Goal: Task Accomplishment & Management: Use online tool/utility

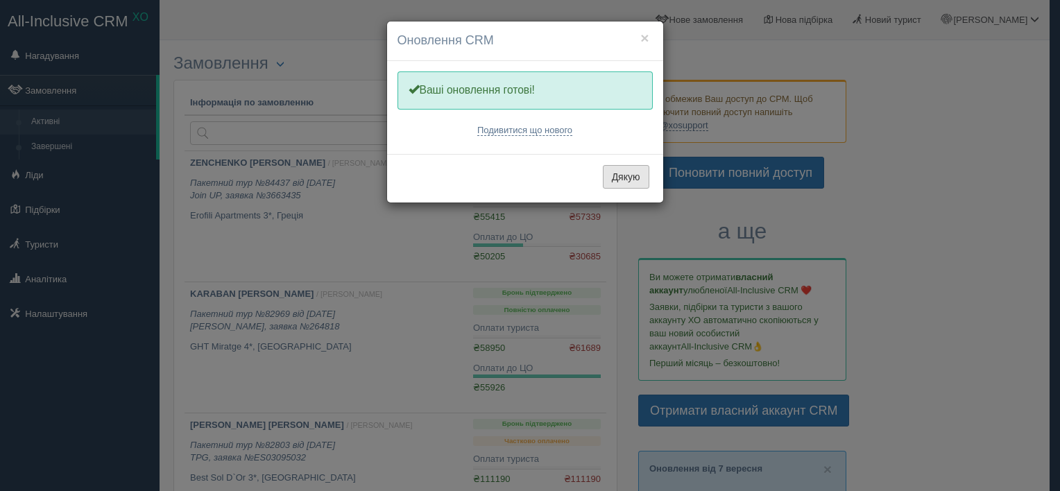
click at [624, 178] on button "Дякую" at bounding box center [626, 177] width 46 height 24
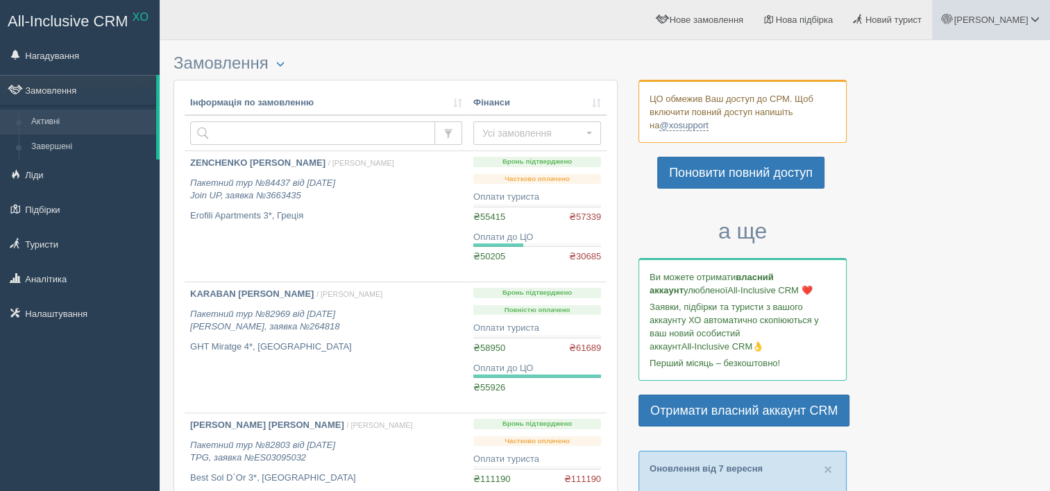
click at [1042, 22] on link "[PERSON_NAME]" at bounding box center [991, 20] width 118 height 40
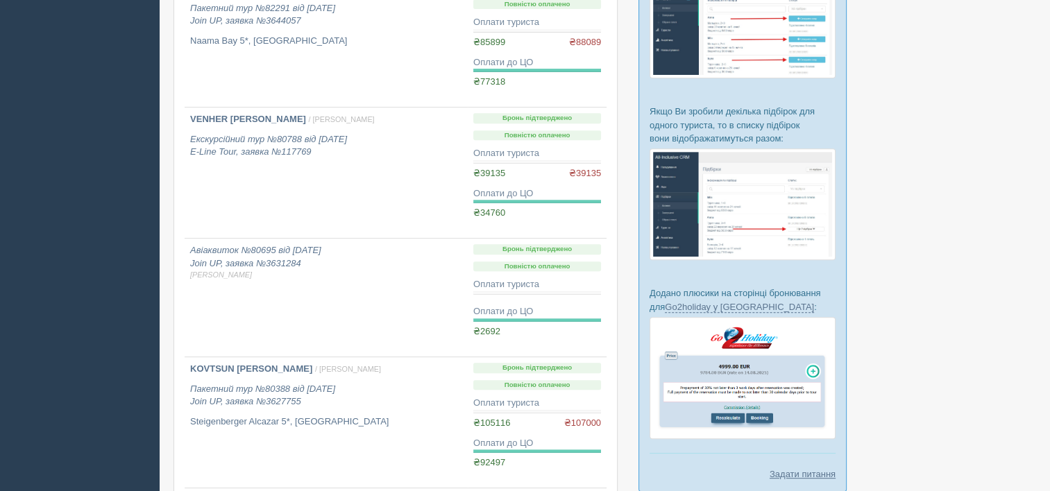
scroll to position [763, 0]
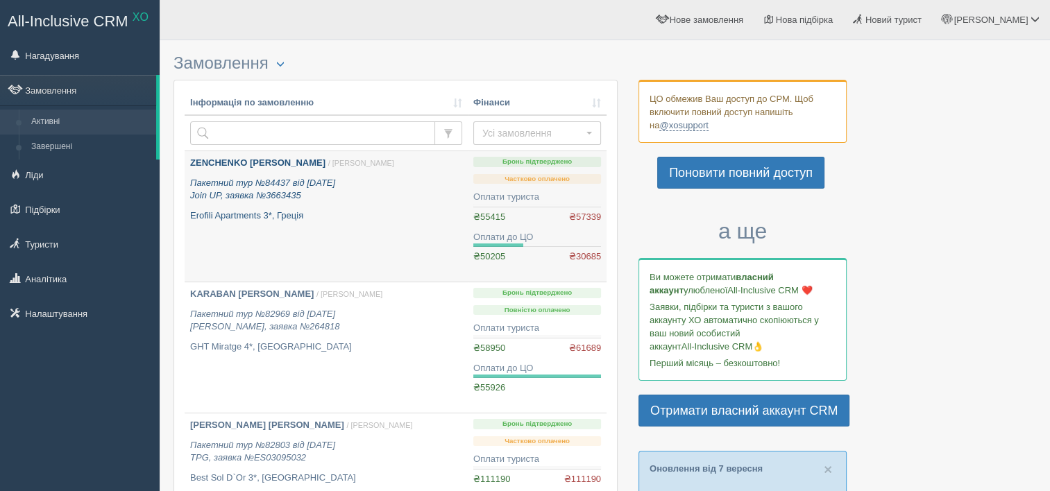
click at [455, 241] on link "ZENCHENKO OLHA / Анна Б. Пакетний тур №84437 від 21.05.2025 Join UP, заявка №36…" at bounding box center [326, 216] width 283 height 130
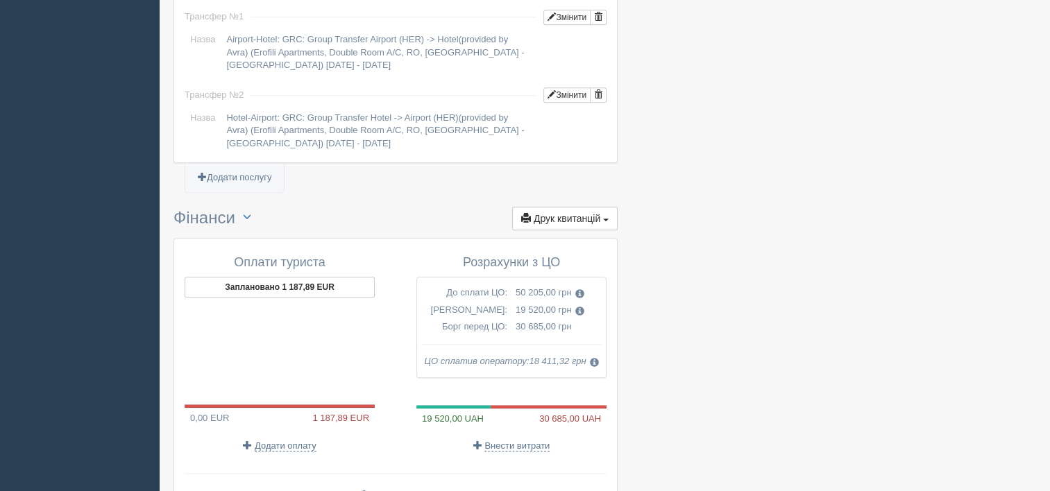
scroll to position [1522, 0]
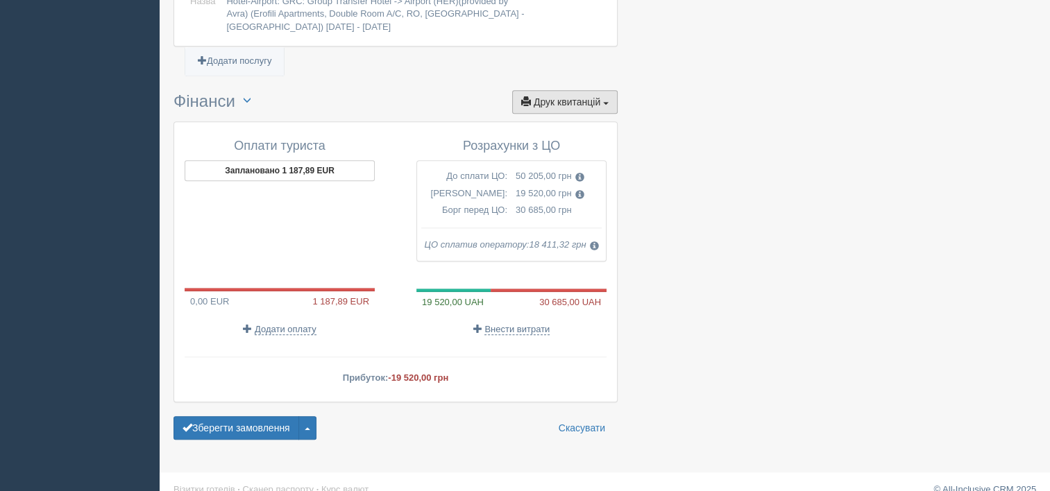
click at [537, 90] on button "Друк квитанцій Друк" at bounding box center [564, 102] width 105 height 24
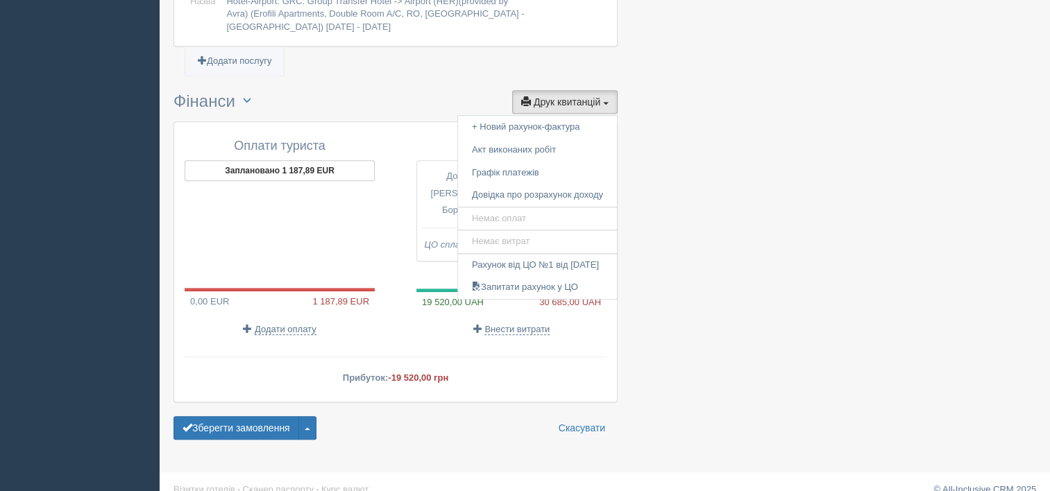
drag, startPoint x: 497, startPoint y: 169, endPoint x: 805, endPoint y: 98, distance: 316.3
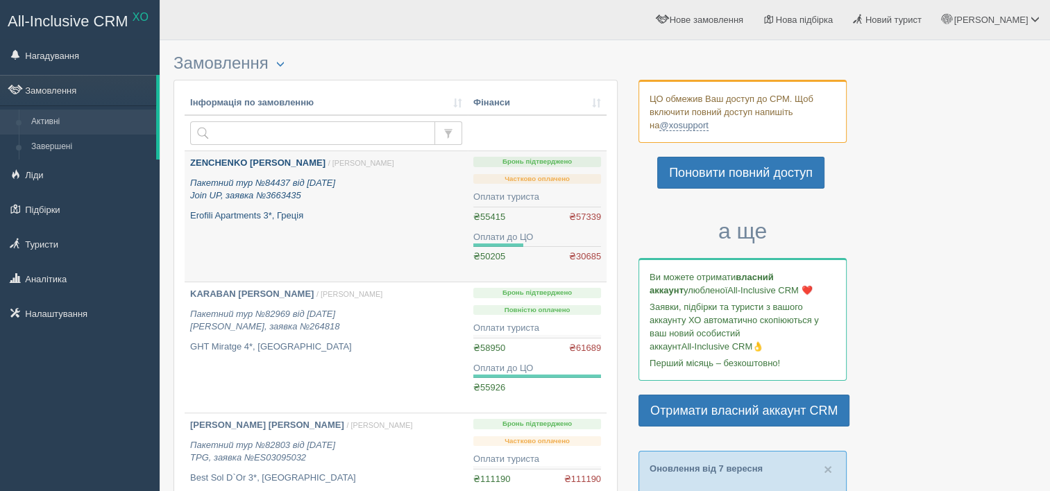
click at [332, 222] on link "ZENCHENKO [PERSON_NAME] / [PERSON_NAME] Пакетний тур №84437 від [DATE] Join UP,…" at bounding box center [326, 216] width 283 height 130
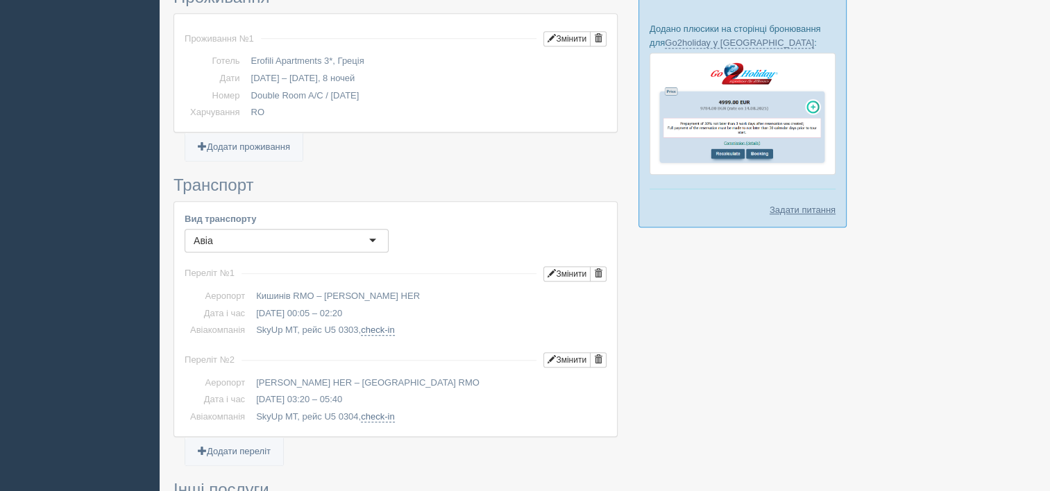
scroll to position [1249, 0]
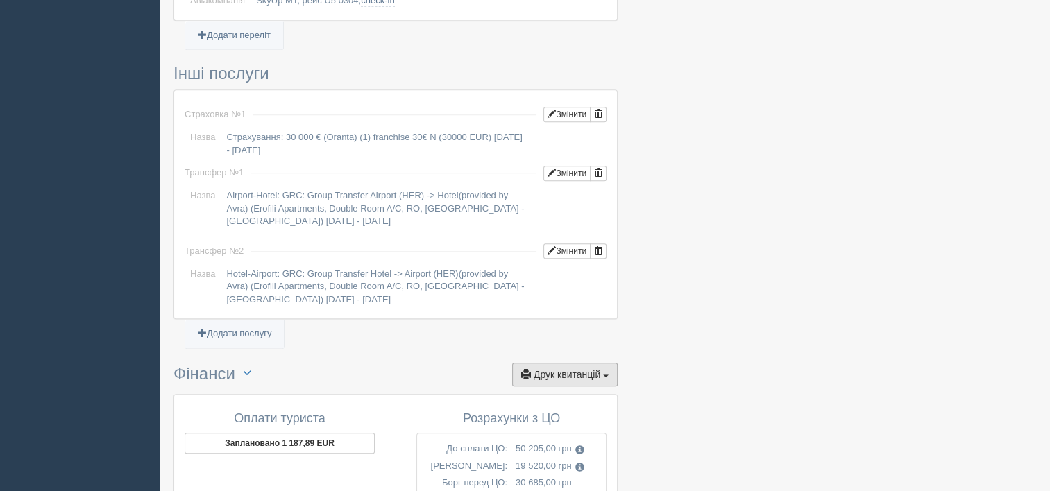
click at [557, 369] on span "Друк квитанцій" at bounding box center [567, 374] width 67 height 11
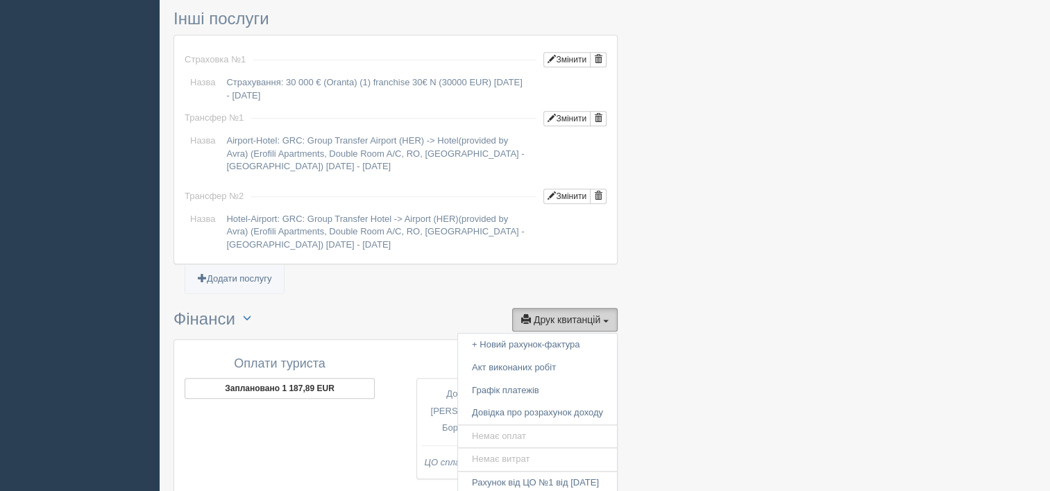
scroll to position [1319, 0]
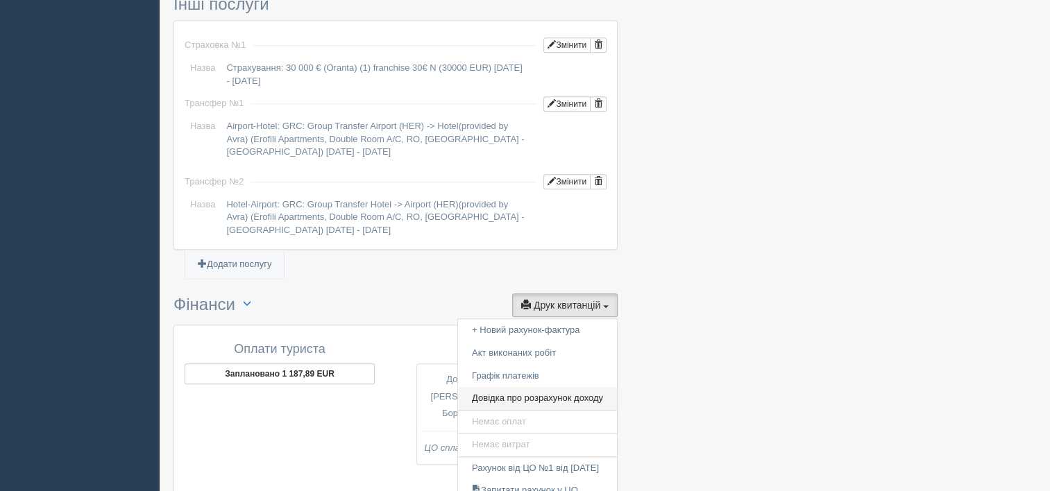
click at [538, 387] on link "Довідка про розрахунок доходу" at bounding box center [537, 398] width 159 height 23
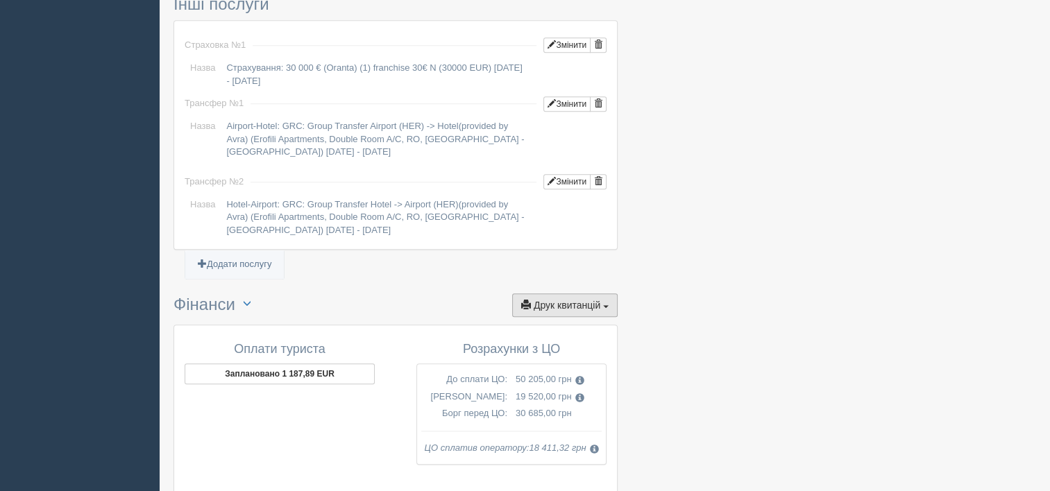
click at [584, 300] on span "Друк квитанцій" at bounding box center [567, 305] width 67 height 11
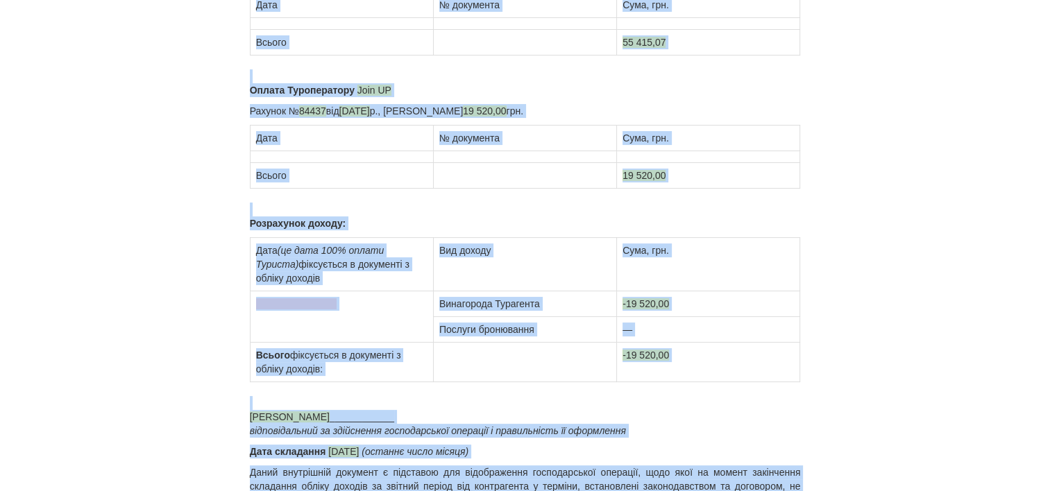
scroll to position [253, 0]
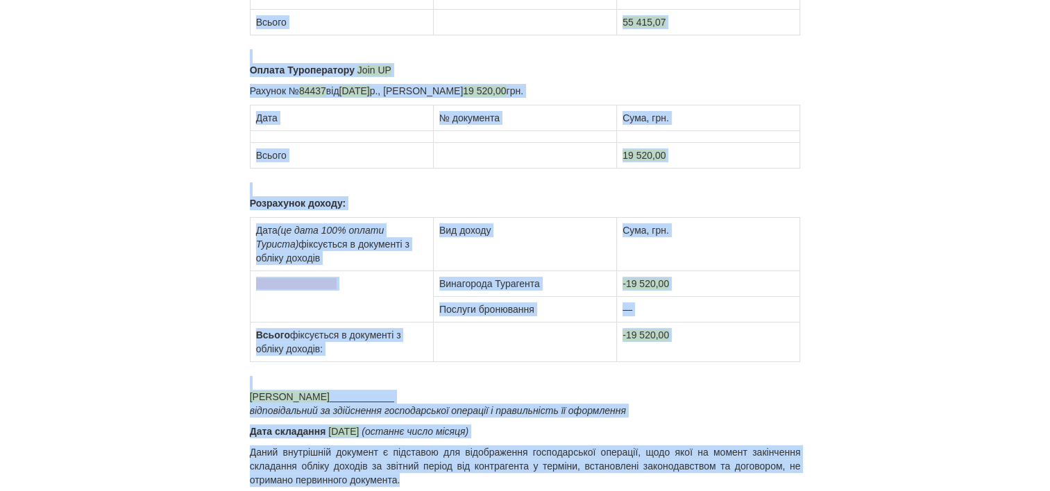
drag, startPoint x: 434, startPoint y: 131, endPoint x: 585, endPoint y: 502, distance: 400.9
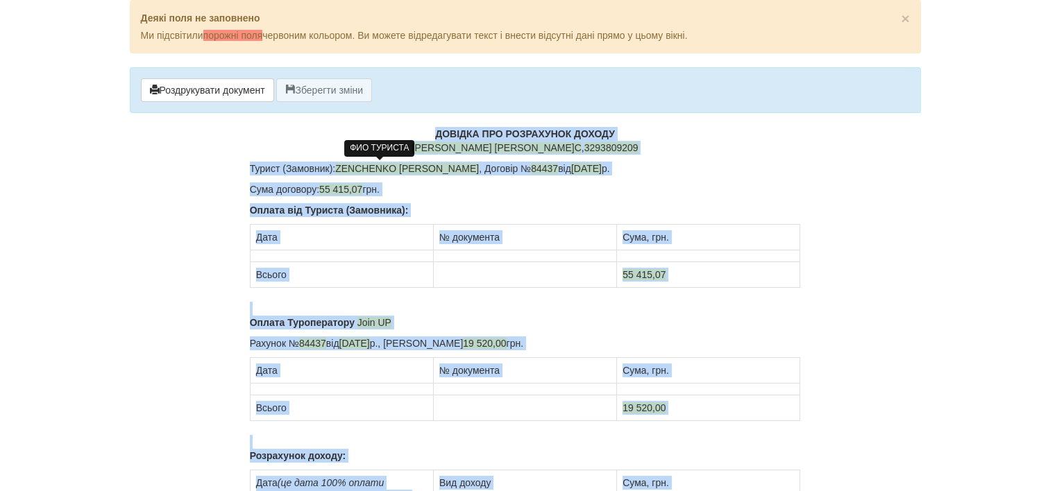
copy div "LOREMIP DOL SITAMETCON ADIPIS ELI Seddoeiusm T.I , 4755637980 Utlabo (Etdolore)…"
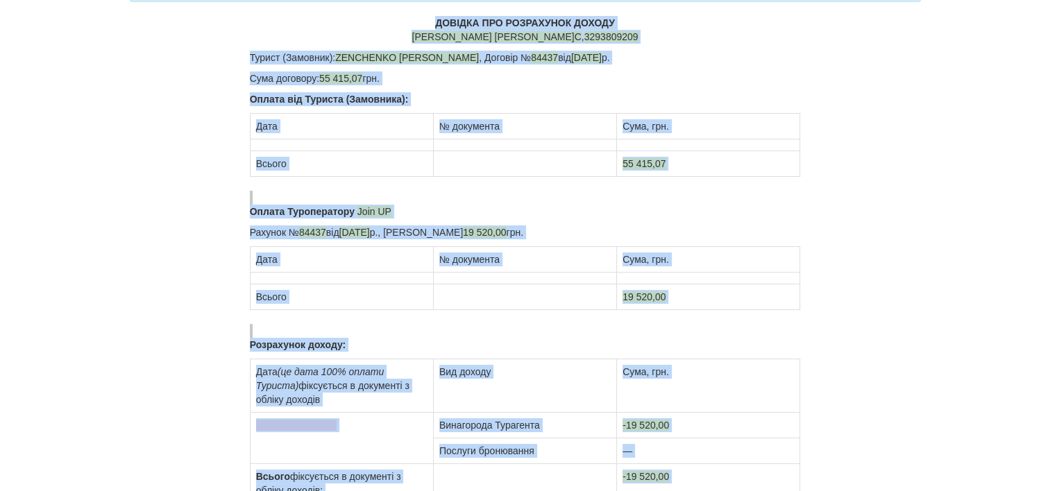
scroll to position [253, 0]
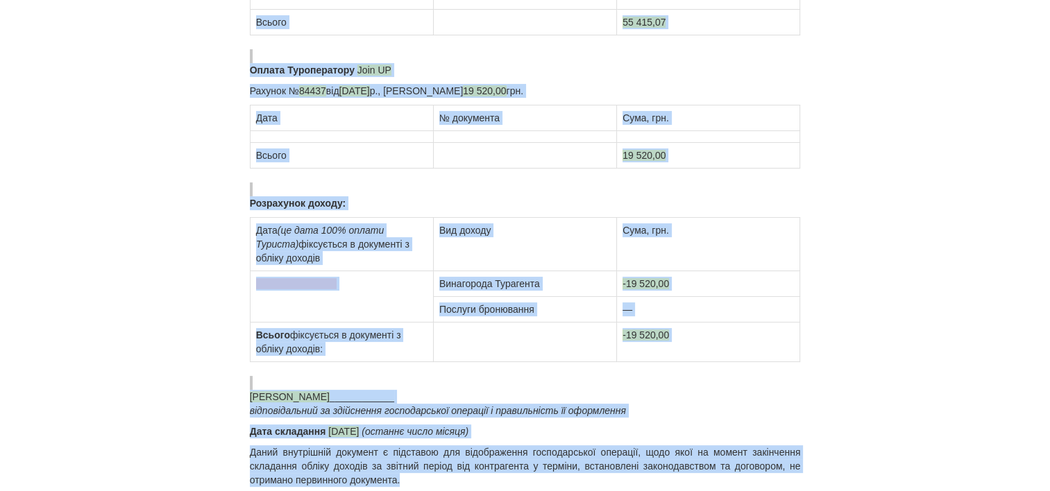
click at [387, 350] on td "Всього фіксується в документі з обліку доходів:" at bounding box center [341, 343] width 183 height 40
